Goal: Navigation & Orientation: Find specific page/section

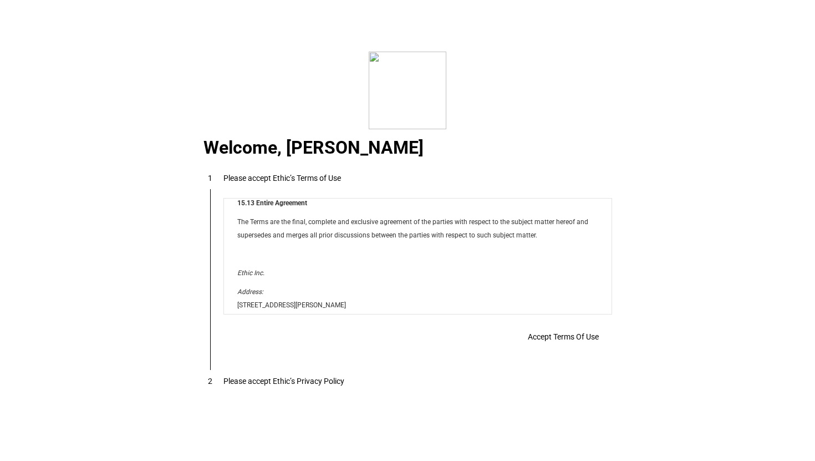
scroll to position [8981, 0]
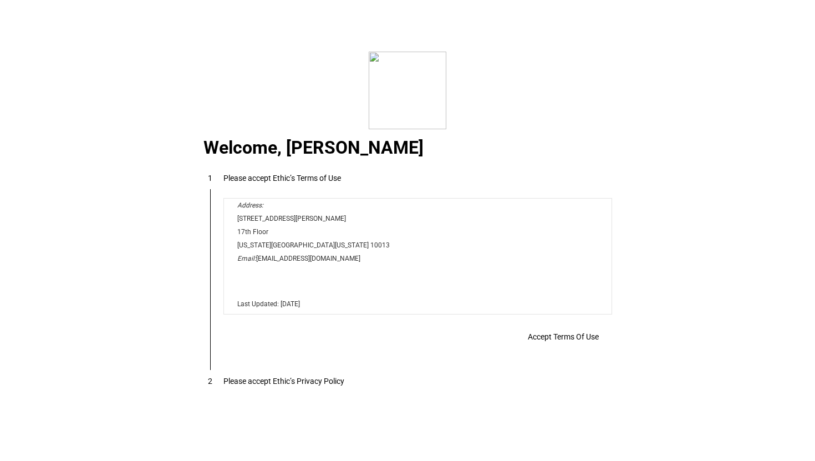
click at [547, 349] on span at bounding box center [564, 336] width 98 height 27
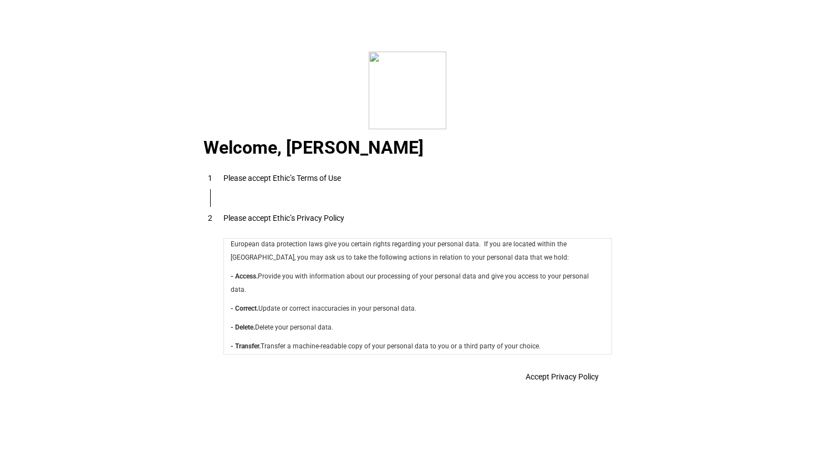
scroll to position [3948, 0]
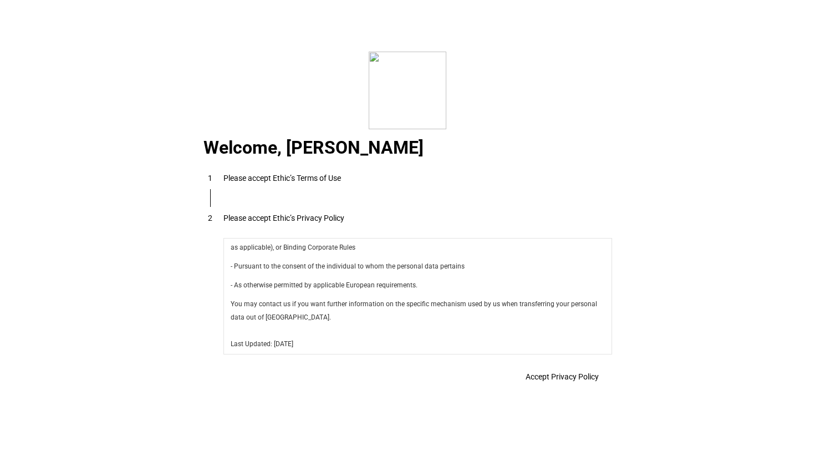
click at [545, 365] on eth-disclaimer-view "Accept Privacy Policy" at bounding box center [417, 372] width 389 height 31
click at [545, 378] on span "Accept Privacy Policy" at bounding box center [562, 376] width 73 height 9
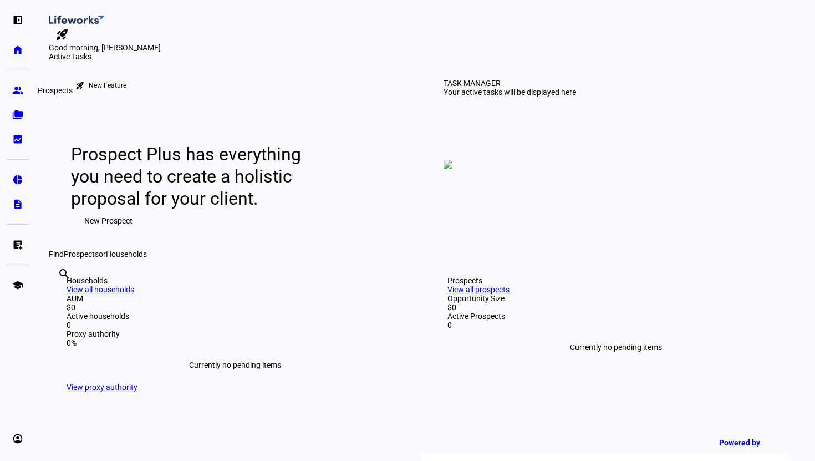
click at [13, 89] on eth-mat-symbol "group" at bounding box center [17, 90] width 11 height 11
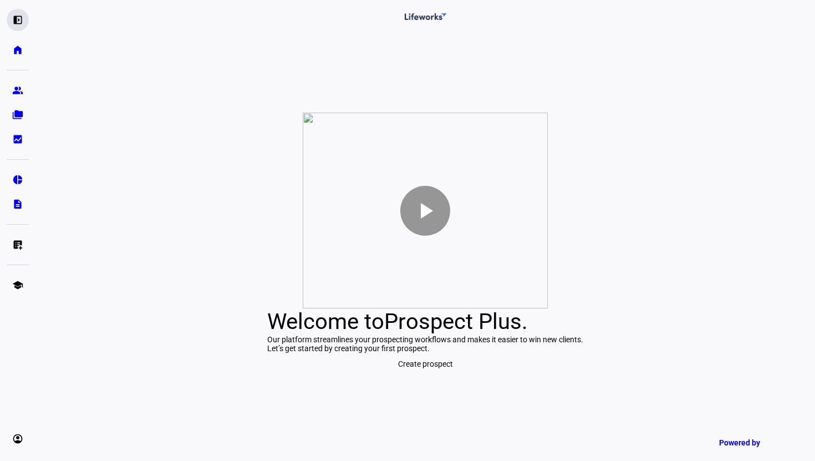
click at [21, 16] on eth-mat-symbol "left_panel_open" at bounding box center [17, 19] width 11 height 11
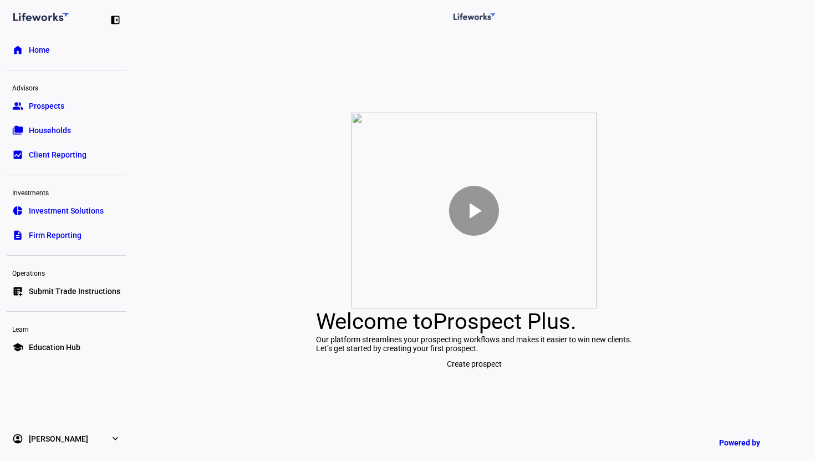
click at [42, 52] on span "Home" at bounding box center [39, 49] width 21 height 11
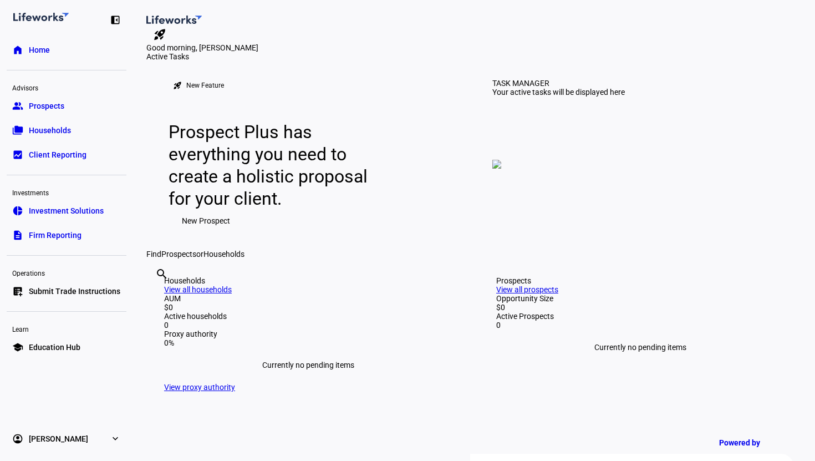
click at [59, 158] on span "Client Reporting" at bounding box center [58, 154] width 58 height 11
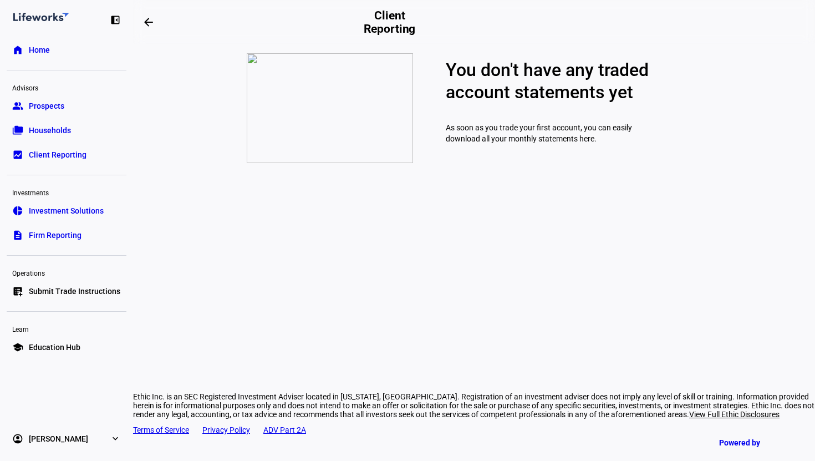
click at [67, 108] on link "group Prospects" at bounding box center [67, 106] width 120 height 22
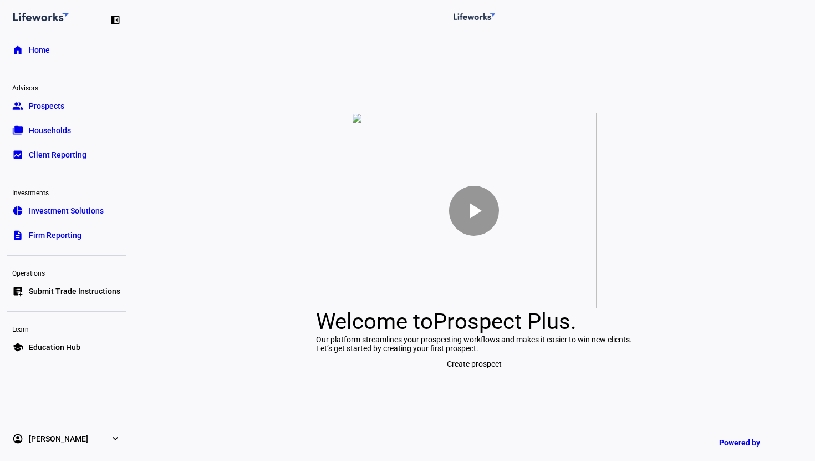
click at [63, 52] on link "home Home" at bounding box center [67, 50] width 120 height 22
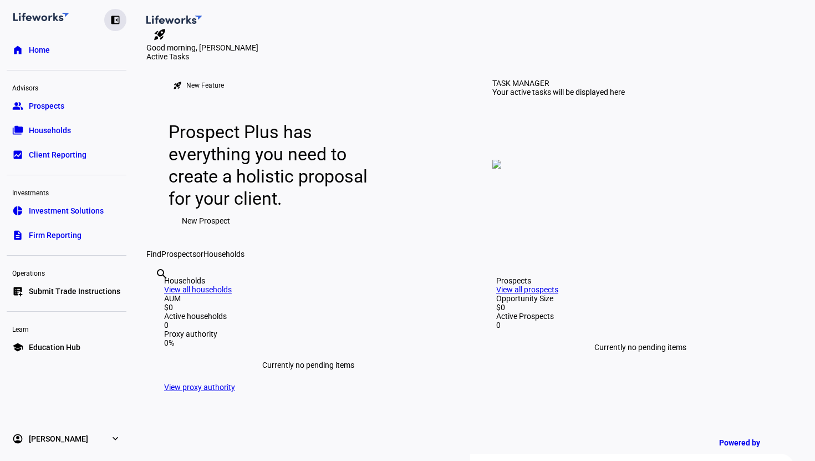
click at [112, 11] on div "left_panel_close" at bounding box center [115, 20] width 22 height 22
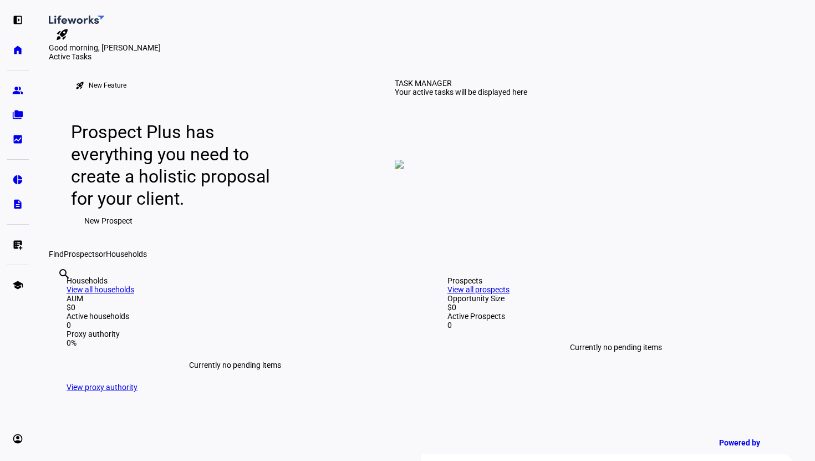
click at [404, 169] on img at bounding box center [399, 164] width 9 height 9
click at [16, 23] on eth-mat-symbol "left_panel_open" at bounding box center [17, 19] width 11 height 11
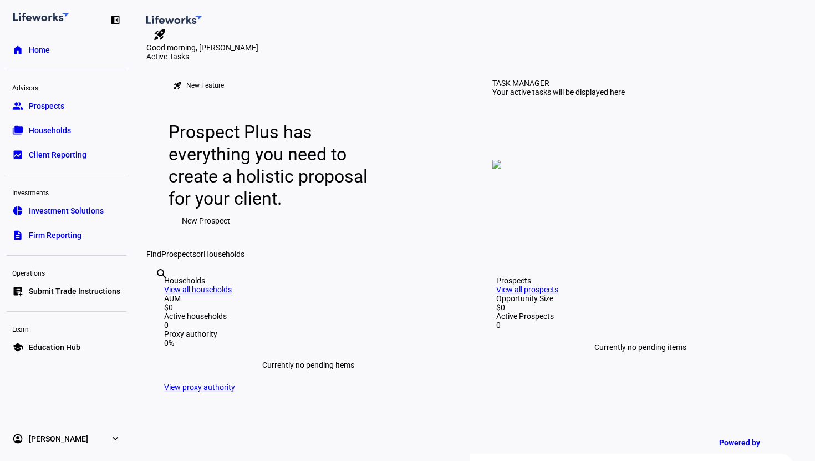
click at [166, 28] on mat-icon "rocket_launch" at bounding box center [159, 34] width 13 height 13
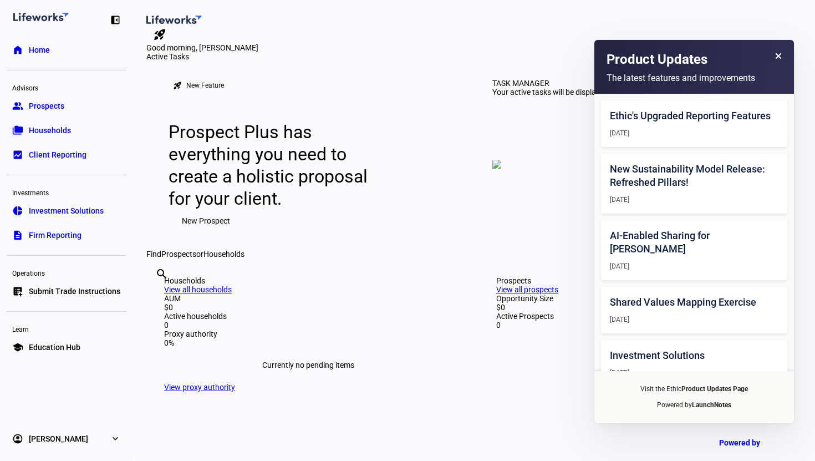
click at [111, 435] on eth-mat-symbol "expand_more" at bounding box center [115, 438] width 11 height 11
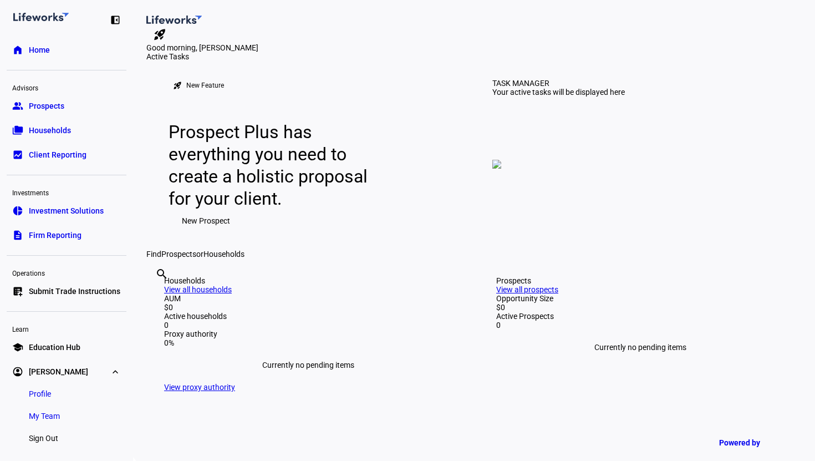
click at [43, 419] on span "My Team" at bounding box center [44, 415] width 31 height 11
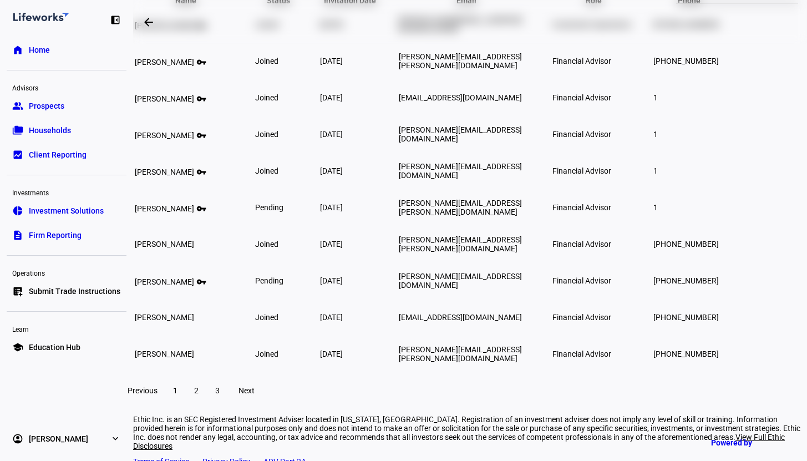
scroll to position [232, 0]
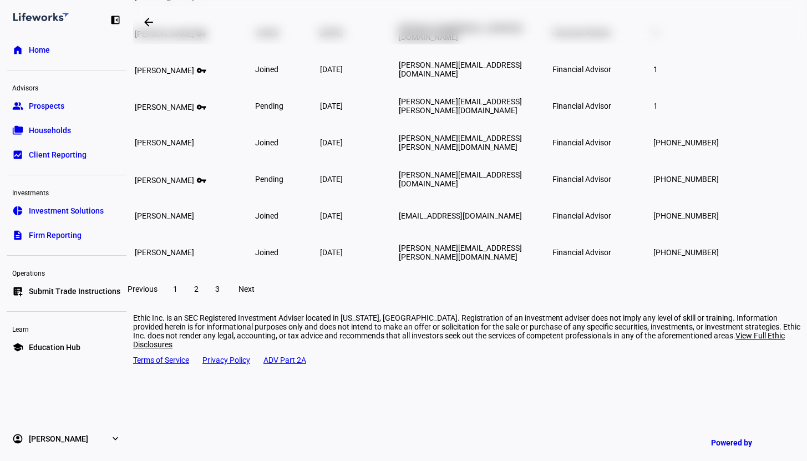
click at [206, 302] on span at bounding box center [196, 289] width 20 height 27
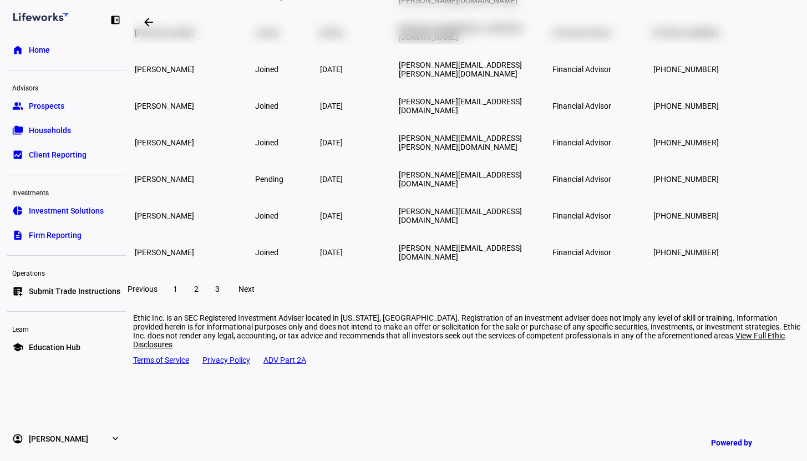
click at [227, 302] on span at bounding box center [217, 289] width 20 height 27
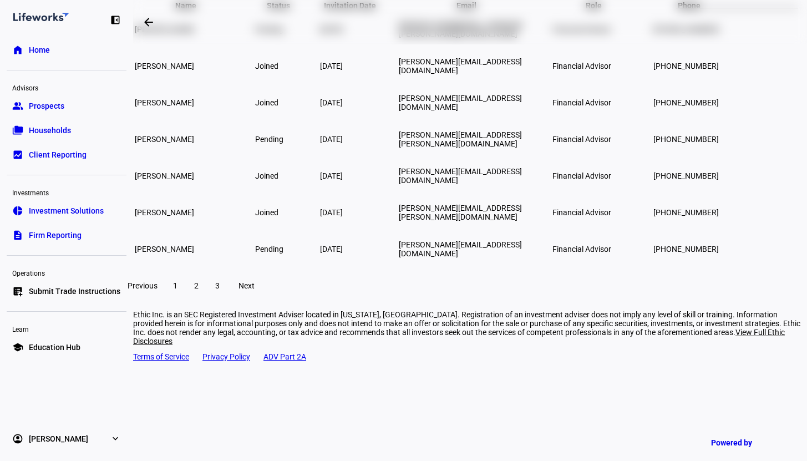
click at [45, 441] on span "[PERSON_NAME]" at bounding box center [58, 438] width 59 height 11
click at [199, 290] on span "2" at bounding box center [196, 285] width 4 height 9
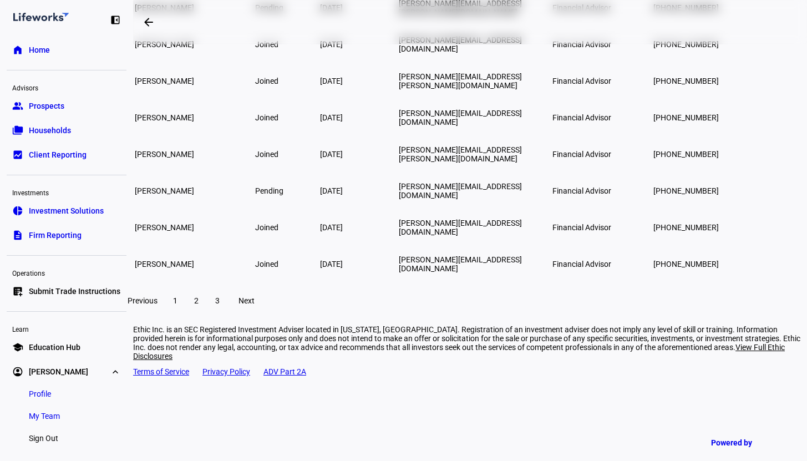
scroll to position [221, 0]
click at [177, 304] on span "1" at bounding box center [175, 299] width 4 height 9
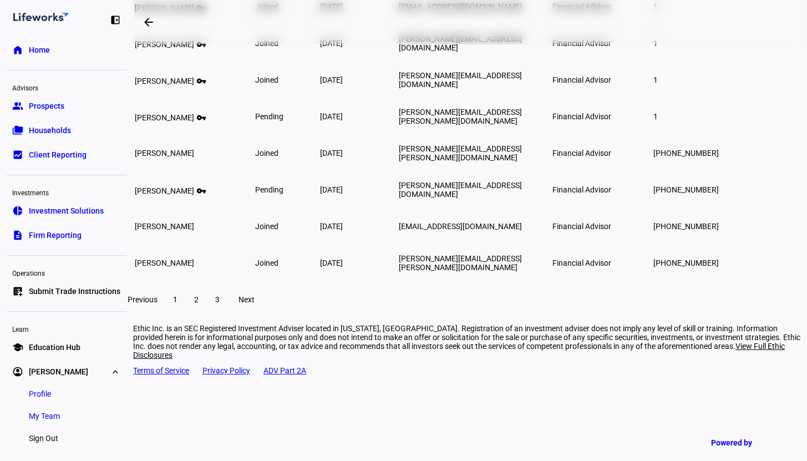
scroll to position [6, 0]
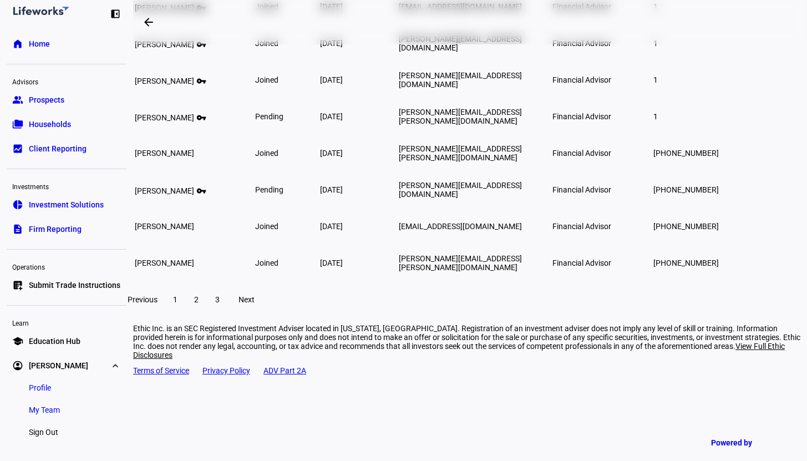
click at [46, 435] on span "Sign Out" at bounding box center [43, 431] width 29 height 11
